Goal: Information Seeking & Learning: Learn about a topic

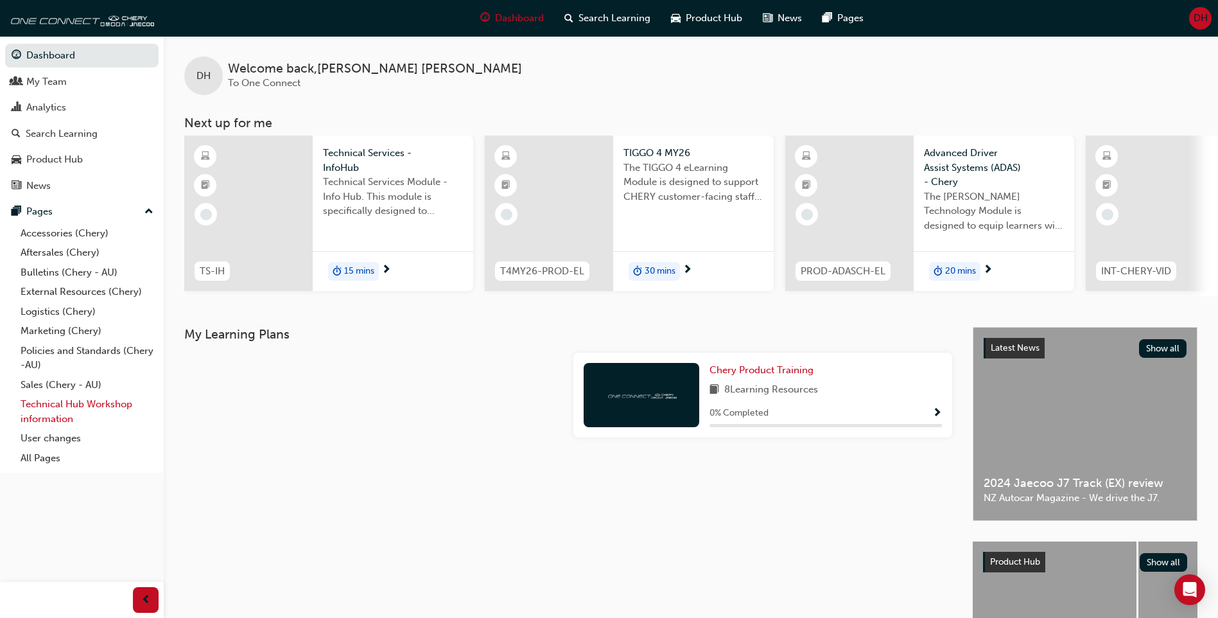
click at [58, 410] on link "Technical Hub Workshop information" at bounding box center [86, 411] width 143 height 34
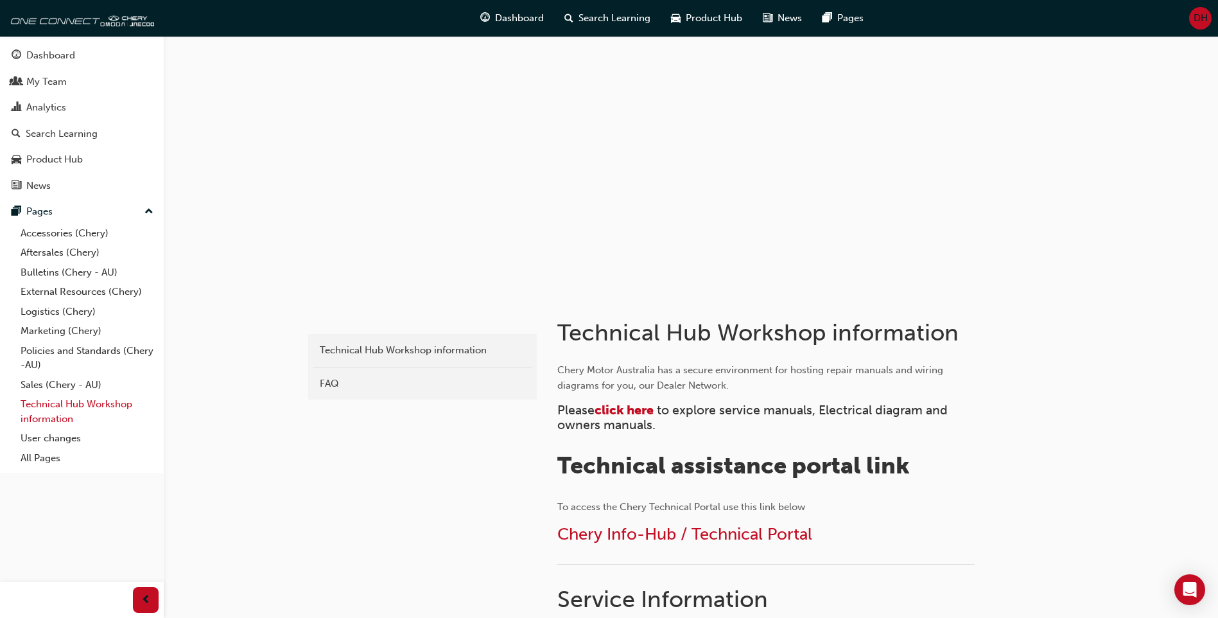
click at [59, 405] on link "Technical Hub Workshop information" at bounding box center [86, 411] width 143 height 34
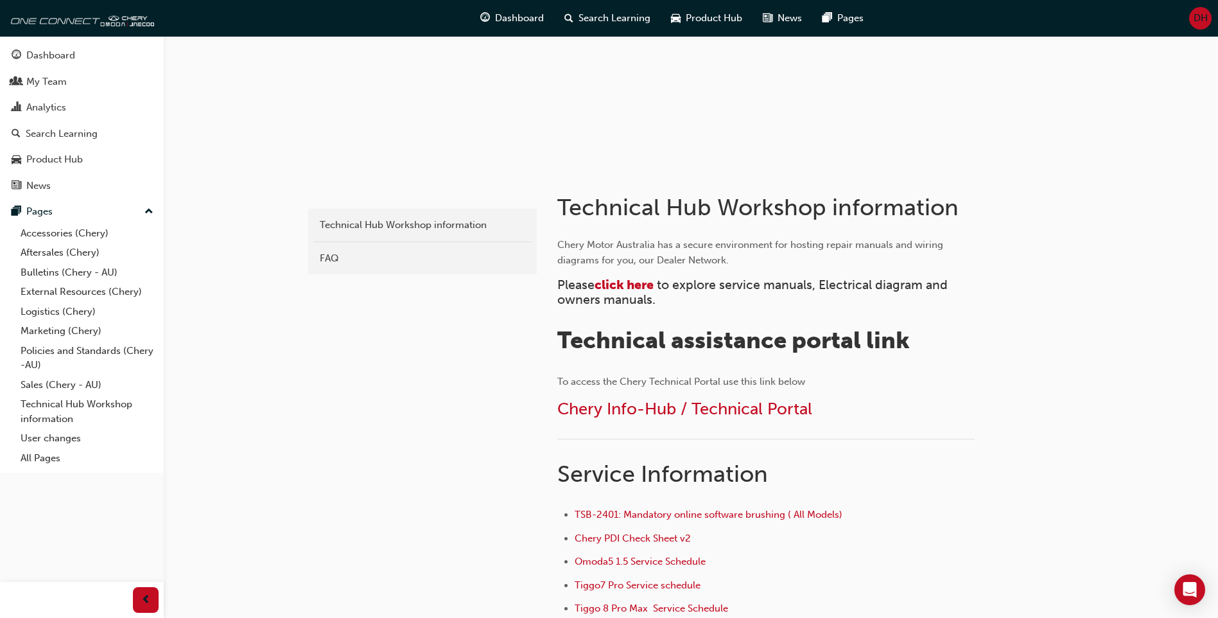
scroll to position [128, 0]
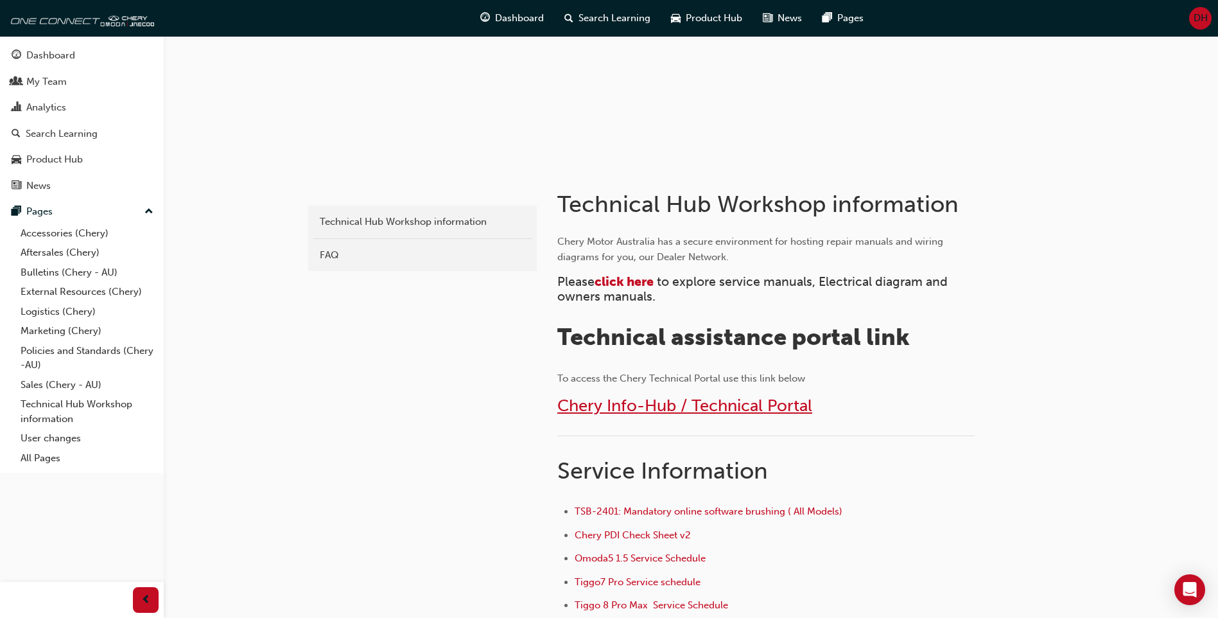
click at [665, 405] on span "Chery Info-Hub / Technical Portal" at bounding box center [684, 405] width 255 height 20
